Goal: Complete application form

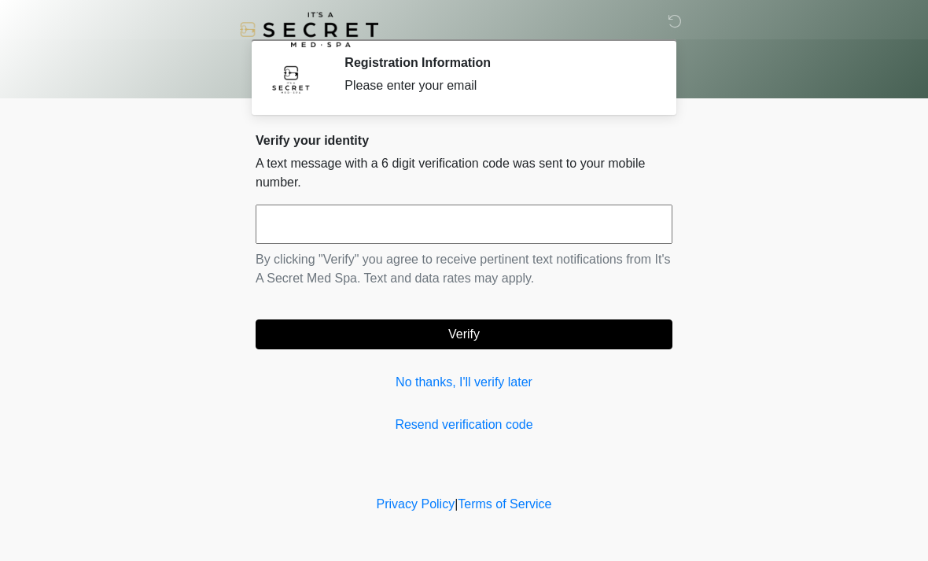
click at [498, 227] on input "text" at bounding box center [464, 223] width 417 height 39
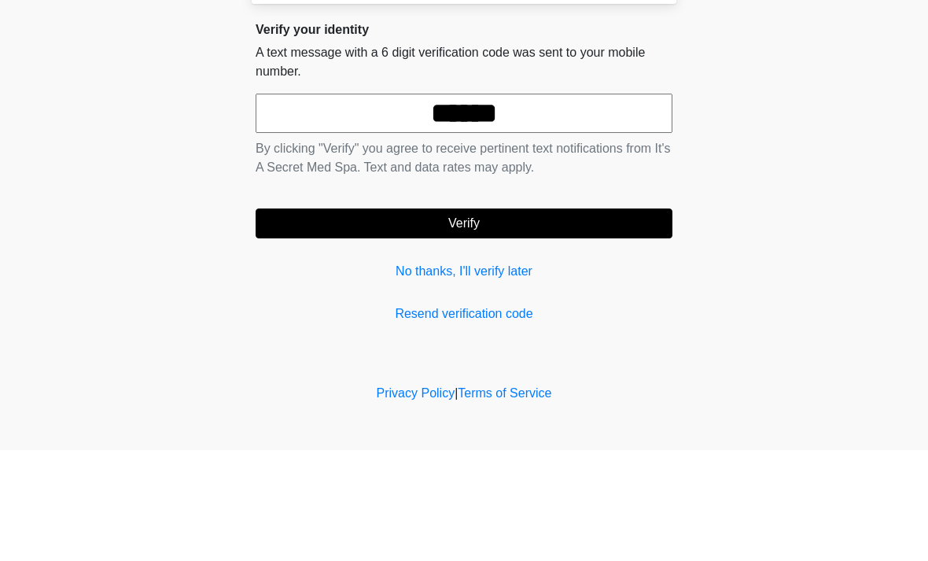
type input "******"
click at [598, 319] on button "Verify" at bounding box center [464, 334] width 417 height 30
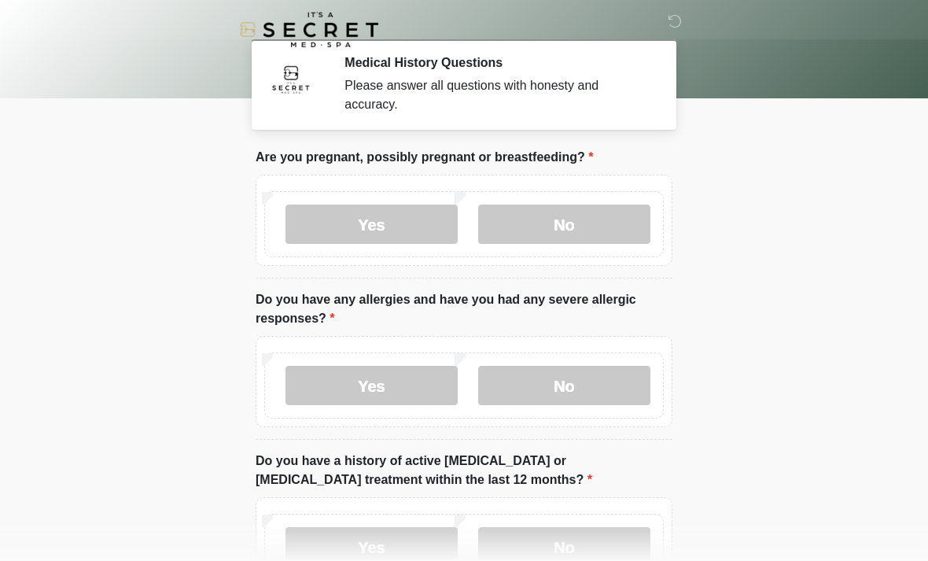
click at [602, 221] on label "No" at bounding box center [564, 223] width 172 height 39
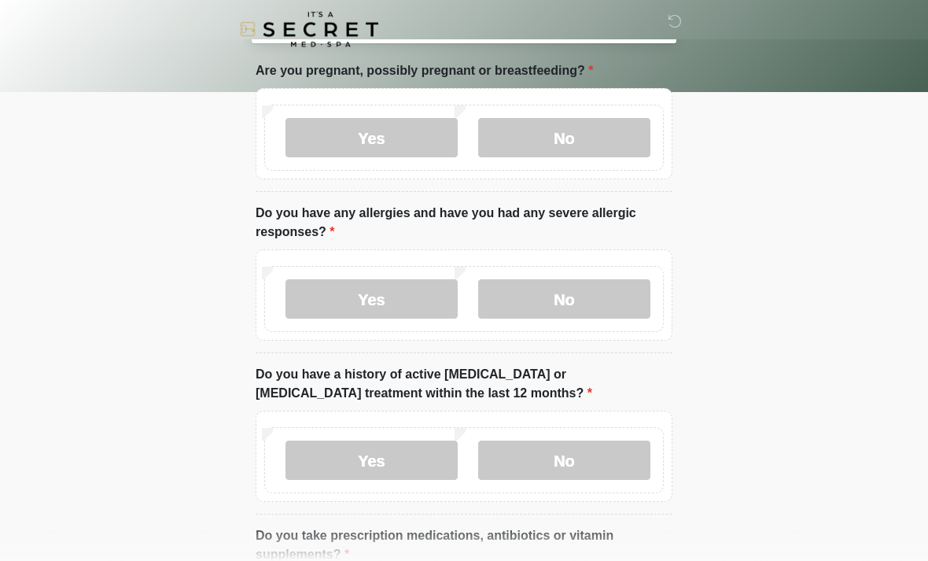
scroll to position [94, 0]
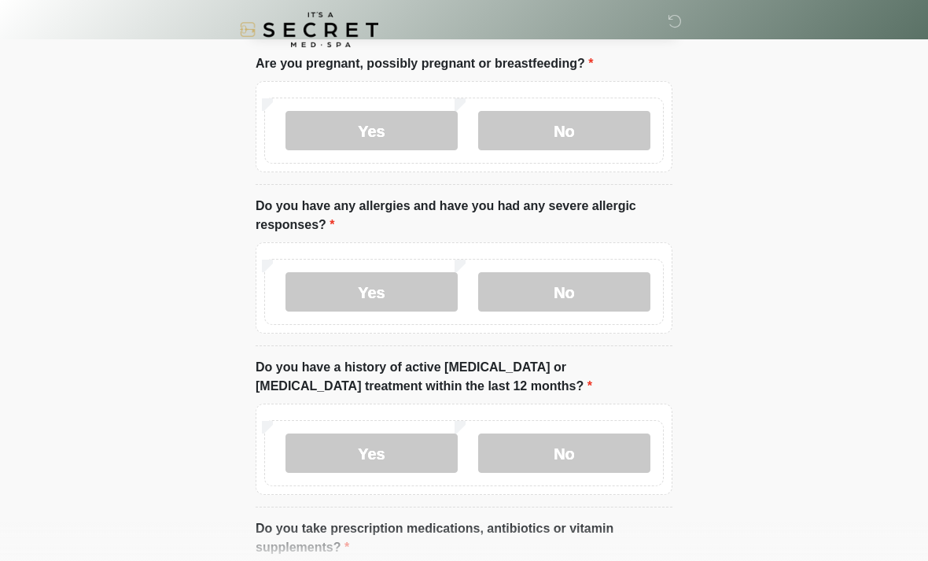
click at [598, 282] on label "No" at bounding box center [564, 291] width 172 height 39
click at [602, 451] on label "No" at bounding box center [564, 452] width 172 height 39
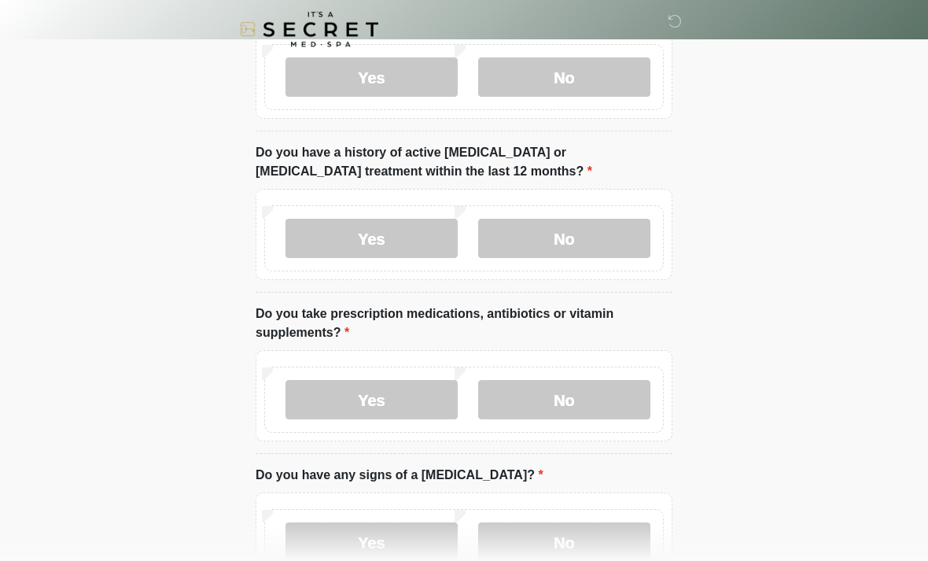
scroll to position [311, 0]
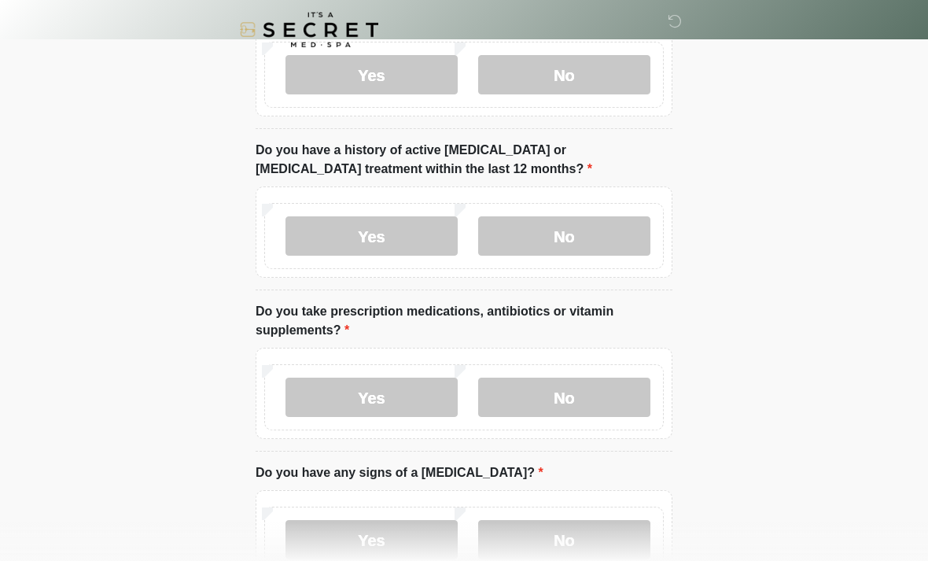
click at [605, 392] on label "No" at bounding box center [564, 396] width 172 height 39
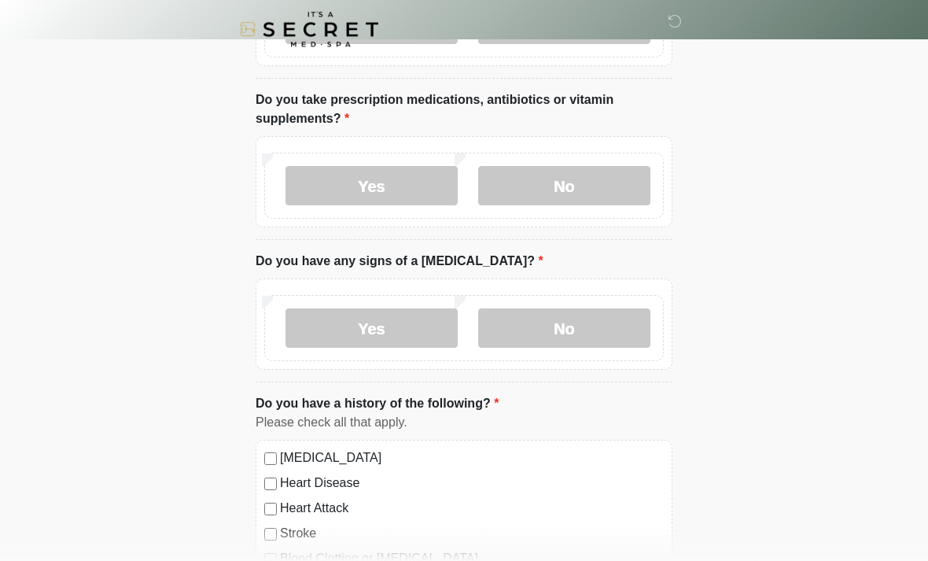
click at [617, 323] on label "No" at bounding box center [564, 328] width 172 height 39
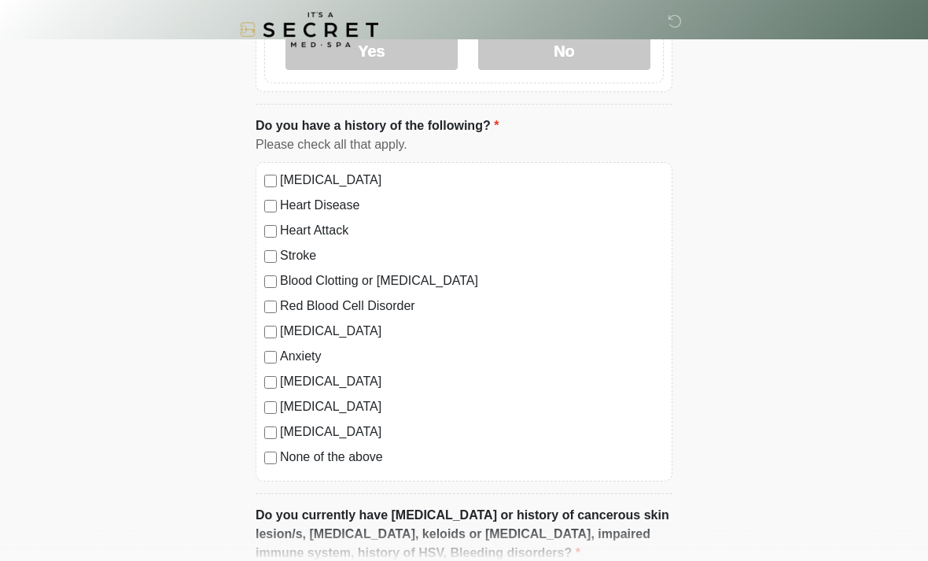
scroll to position [831, 0]
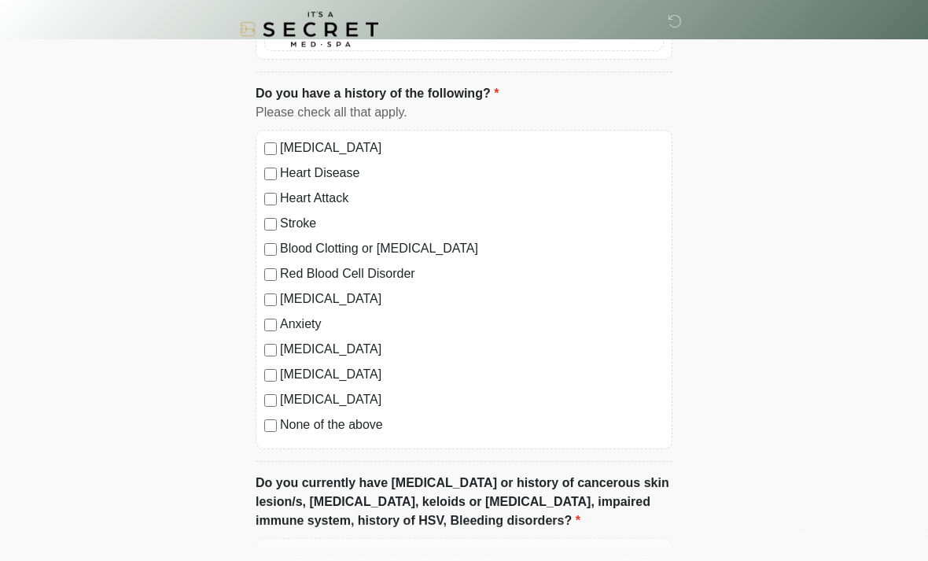
click at [359, 429] on label "None of the above" at bounding box center [472, 425] width 384 height 19
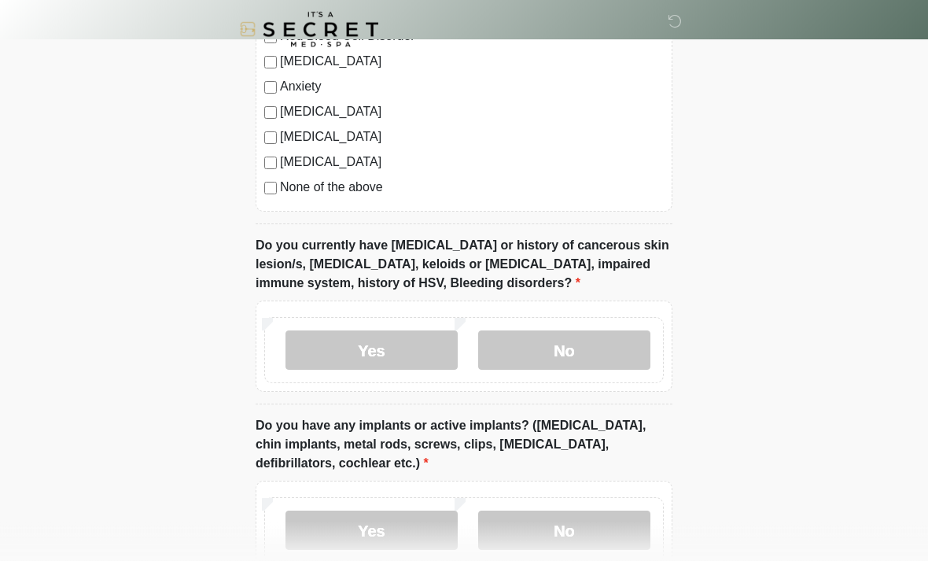
scroll to position [1074, 0]
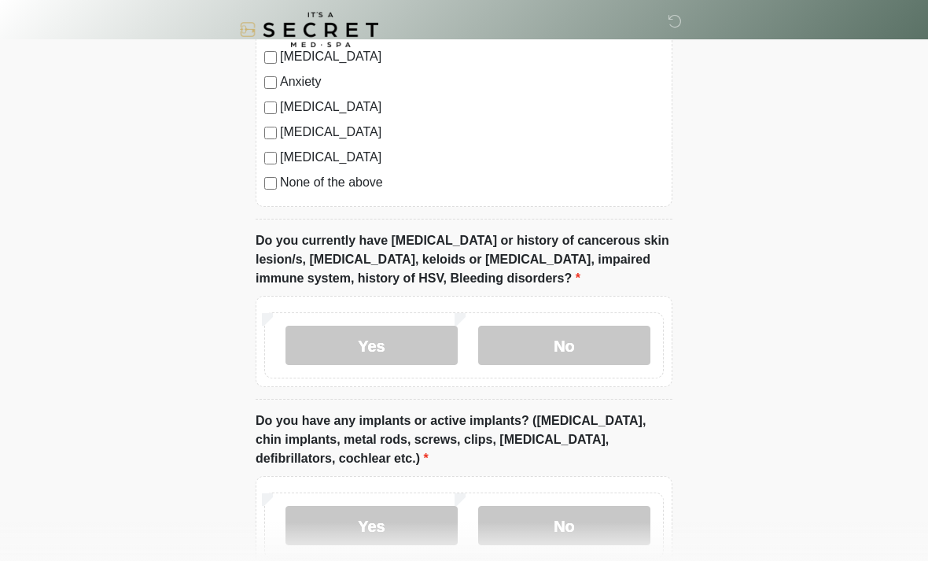
click at [612, 332] on label "No" at bounding box center [564, 345] width 172 height 39
click at [607, 519] on label "No" at bounding box center [564, 525] width 172 height 39
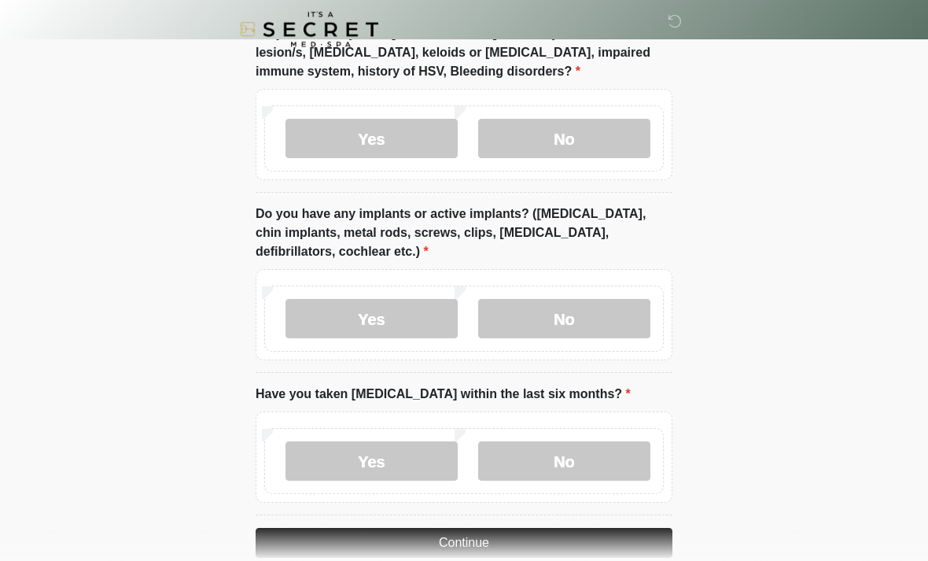
scroll to position [1309, 0]
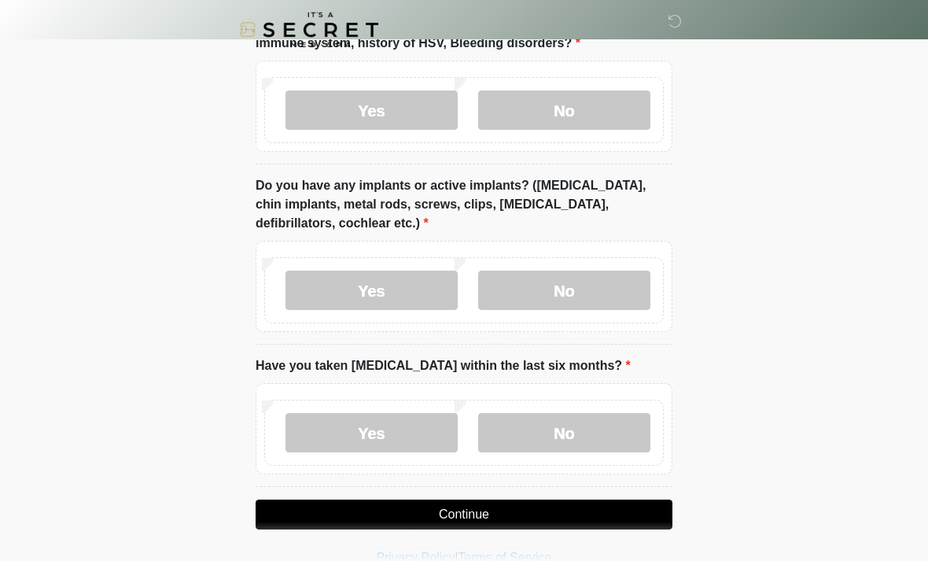
click at [607, 425] on label "No" at bounding box center [564, 432] width 172 height 39
click at [602, 508] on button "Continue" at bounding box center [464, 514] width 417 height 30
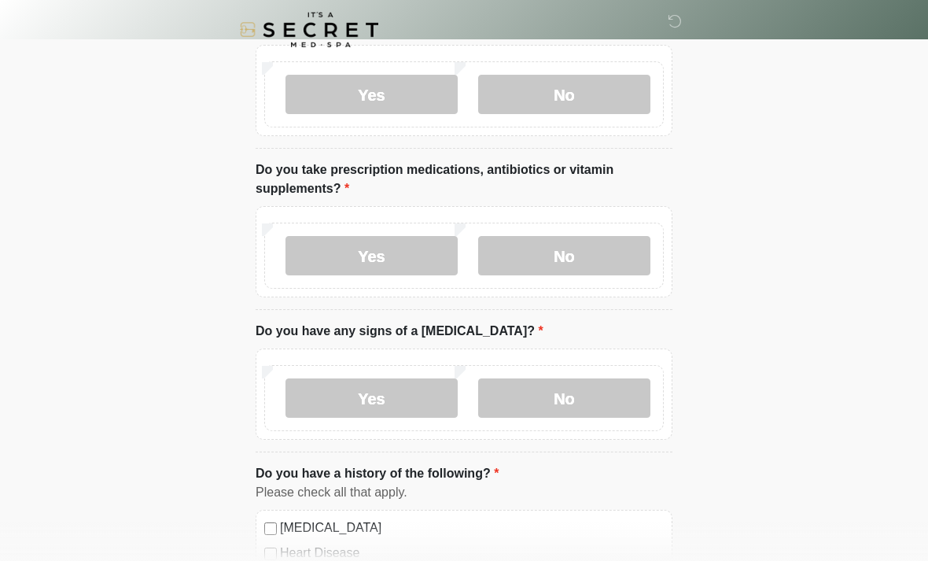
scroll to position [0, 0]
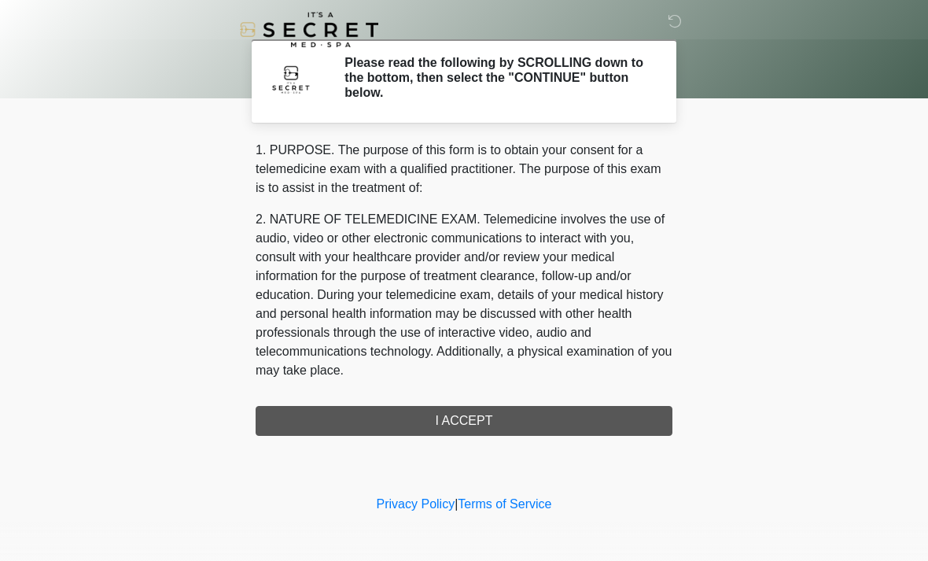
click at [518, 418] on div "1. PURPOSE. The purpose of this form is to obtain your consent for a telemedici…" at bounding box center [464, 288] width 417 height 295
click at [487, 420] on div "1. PURPOSE. The purpose of this form is to obtain your consent for a telemedici…" at bounding box center [464, 288] width 417 height 295
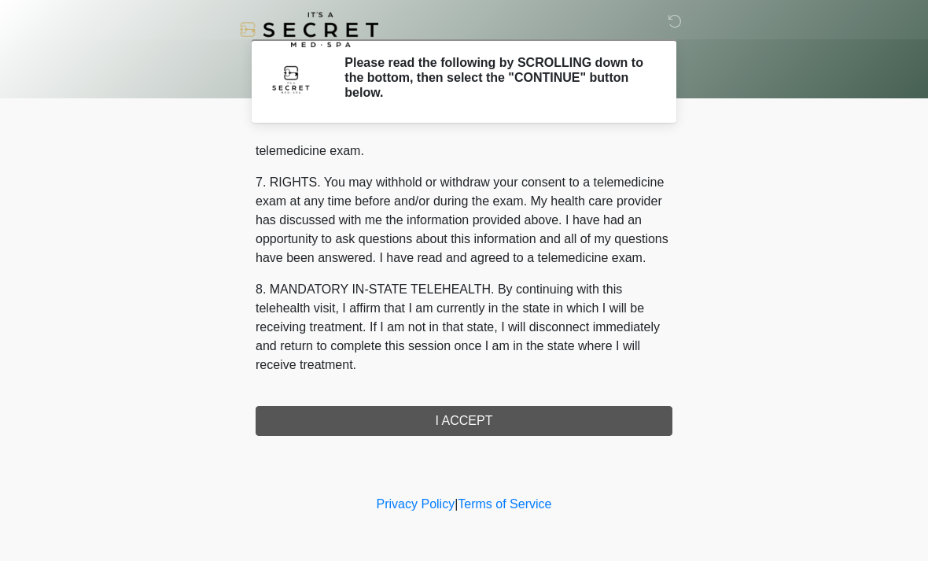
click at [473, 422] on div "1. PURPOSE. The purpose of this form is to obtain your consent for a telemedici…" at bounding box center [464, 288] width 417 height 295
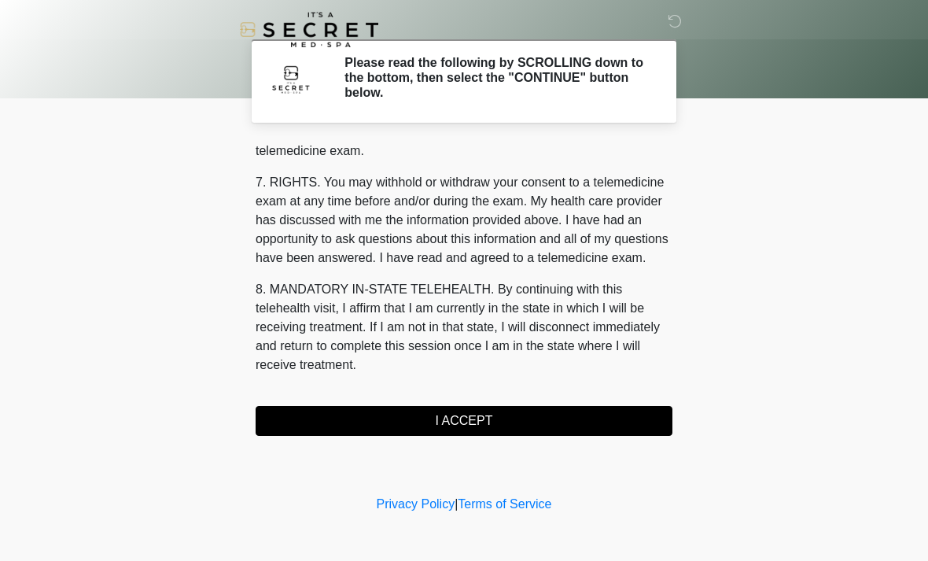
click at [516, 421] on button "I ACCEPT" at bounding box center [464, 421] width 417 height 30
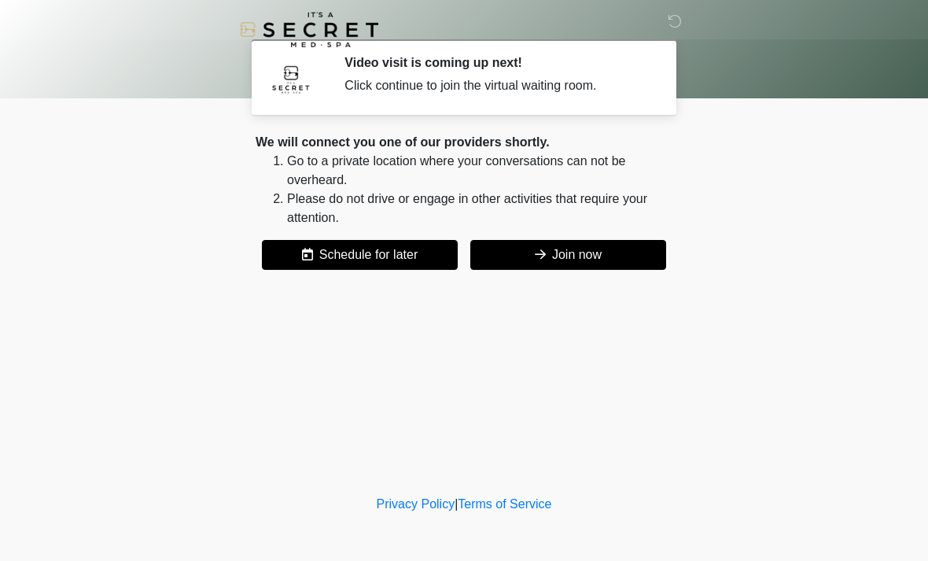
click at [615, 256] on button "Join now" at bounding box center [568, 255] width 196 height 30
